Goal: Information Seeking & Learning: Learn about a topic

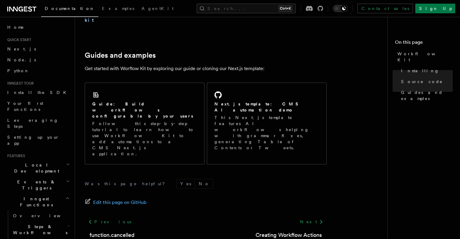
scroll to position [403, 0]
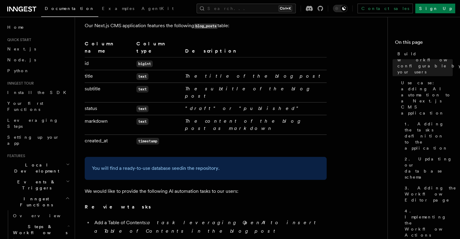
scroll to position [242, 0]
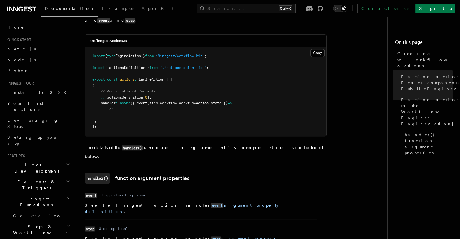
scroll to position [726, 0]
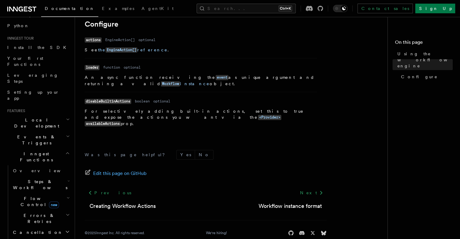
scroll to position [151, 0]
